Goal: Communication & Community: Answer question/provide support

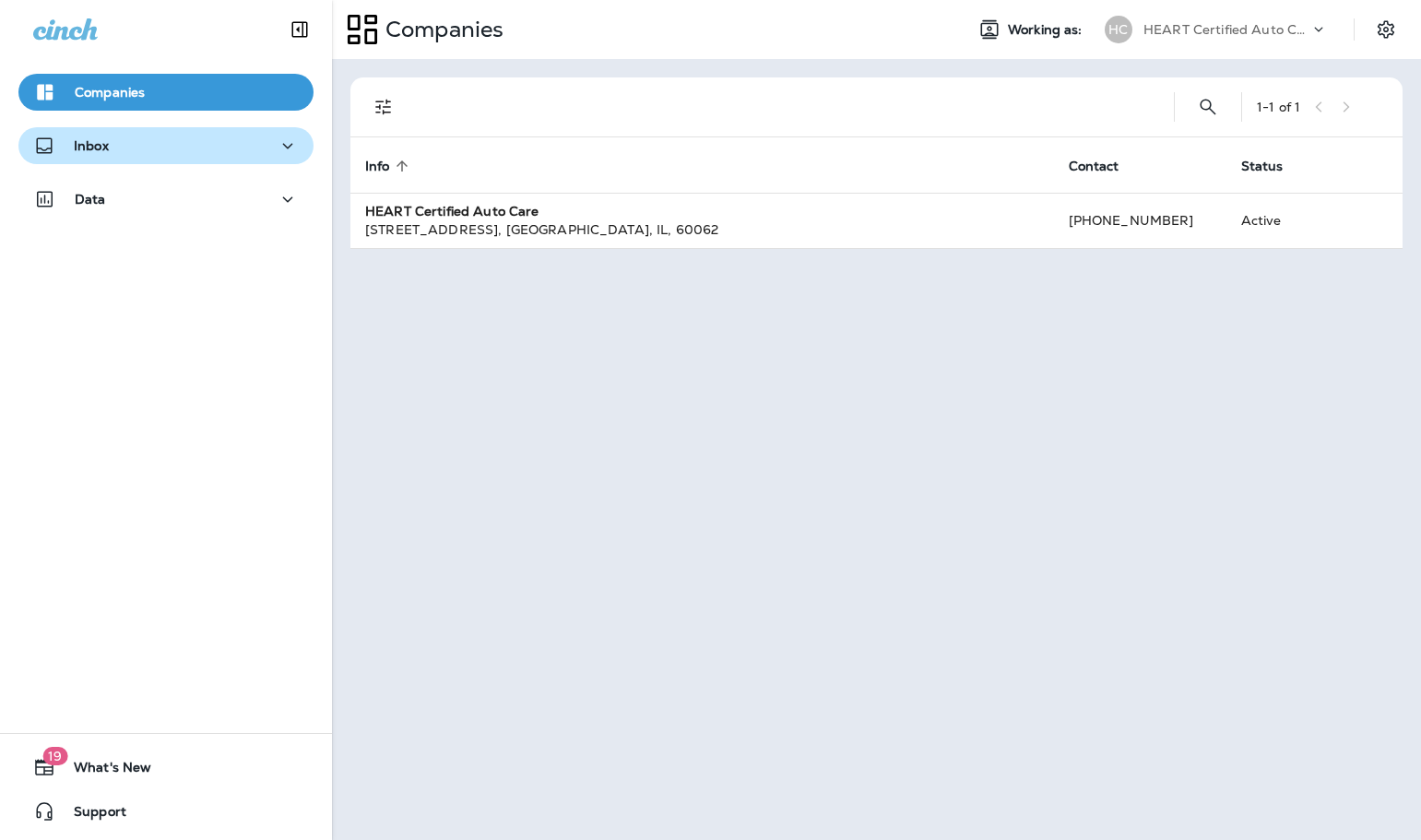
click at [121, 158] on button "Inbox" at bounding box center [166, 145] width 295 height 36
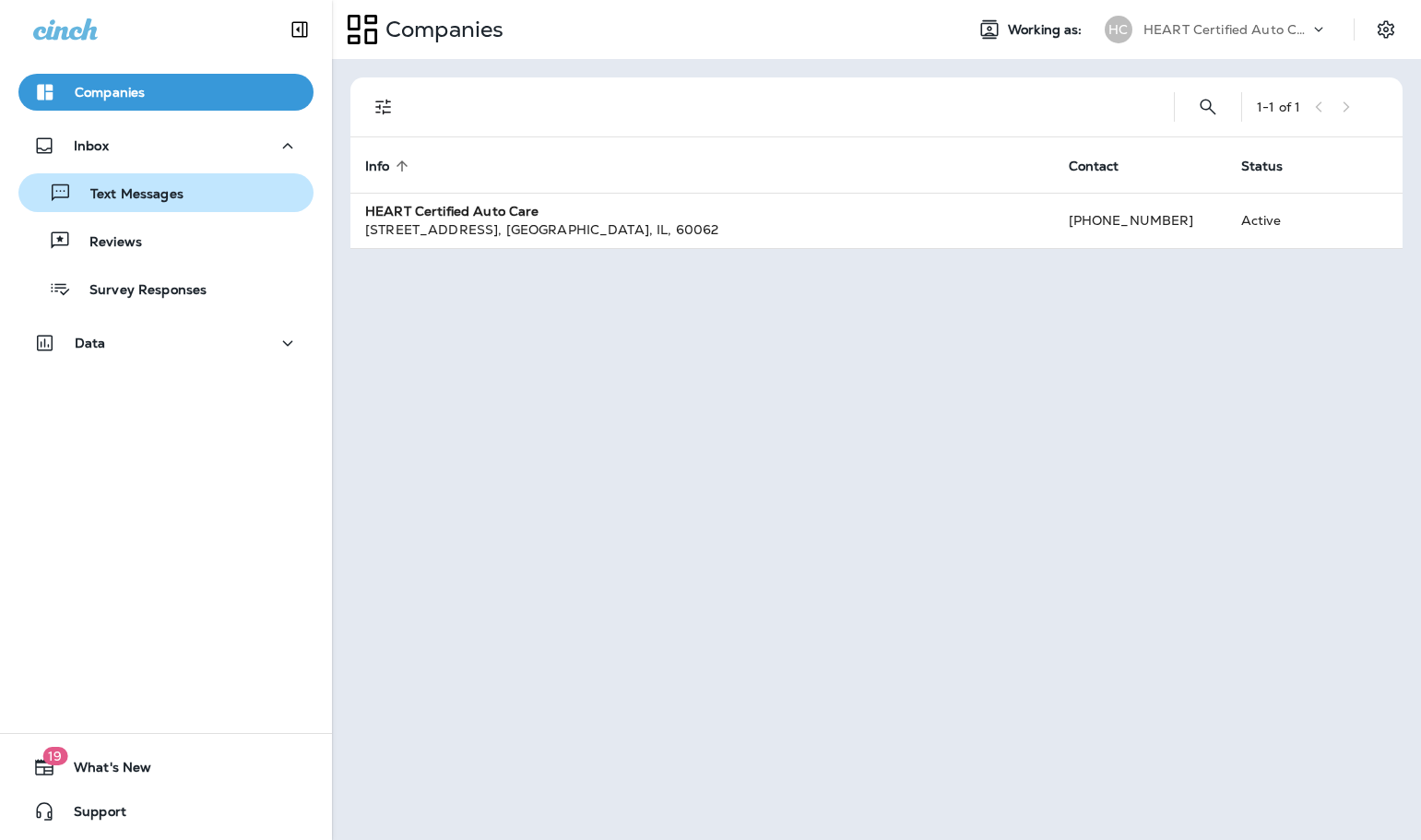
click at [131, 192] on p "Text Messages" at bounding box center [127, 195] width 111 height 18
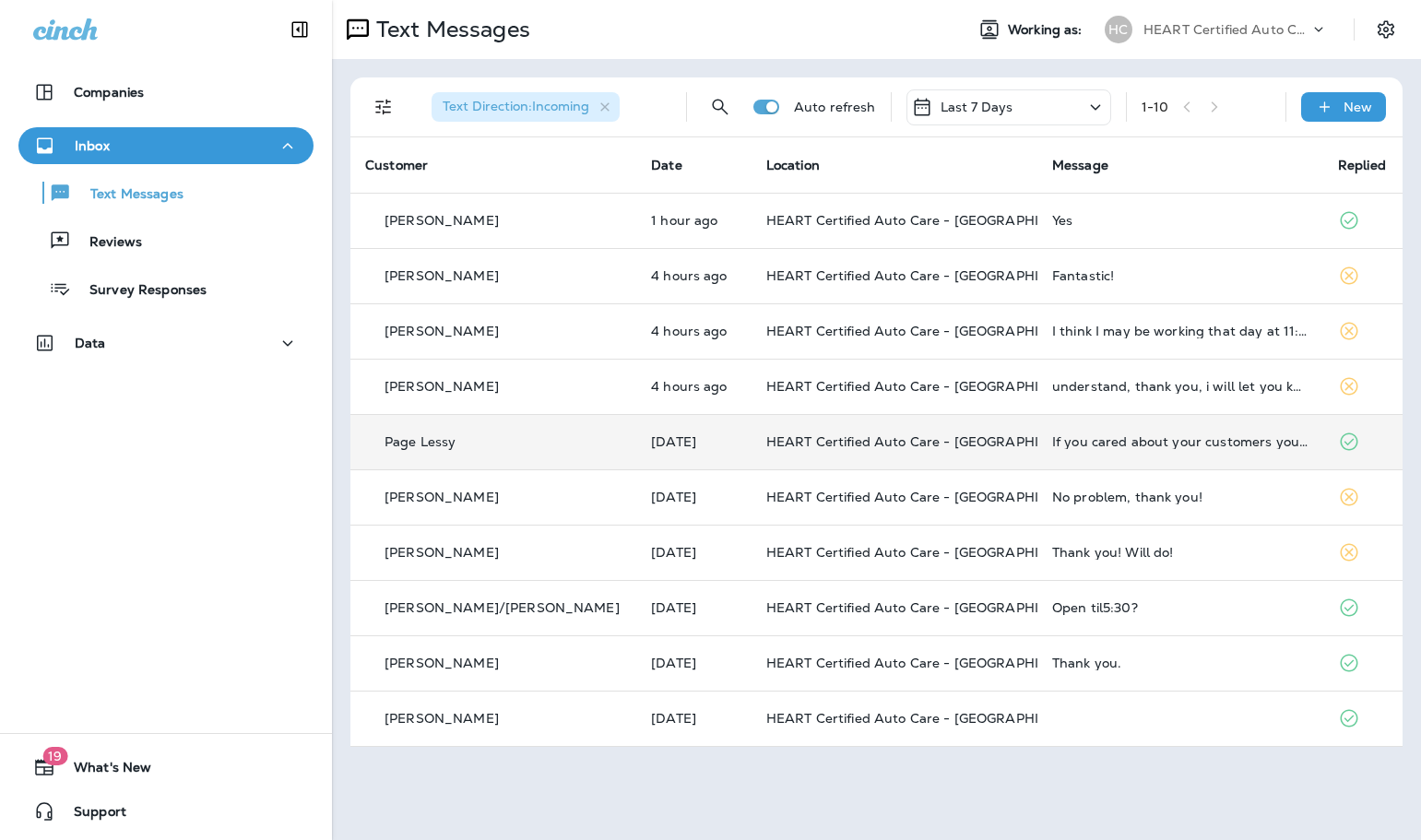
click at [456, 458] on td "Page Lessy" at bounding box center [494, 442] width 286 height 55
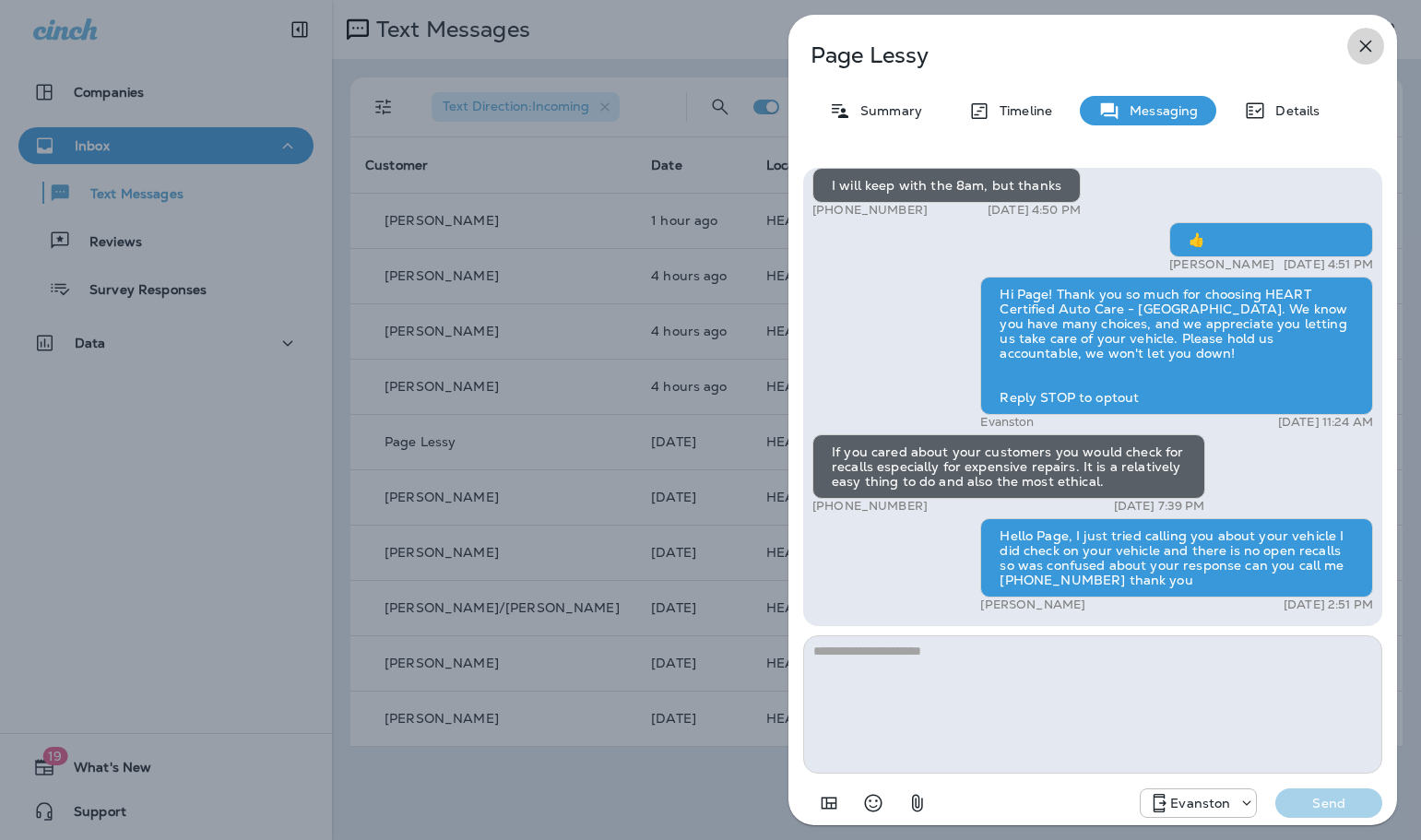
click at [1365, 55] on icon "button" at bounding box center [1366, 46] width 22 height 22
